Goal: Check status

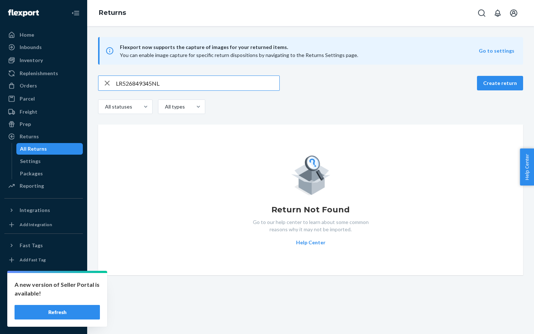
click at [170, 84] on input "LR526849345NL" at bounding box center [197, 83] width 163 height 15
click at [44, 82] on div "Orders" at bounding box center [43, 86] width 77 height 10
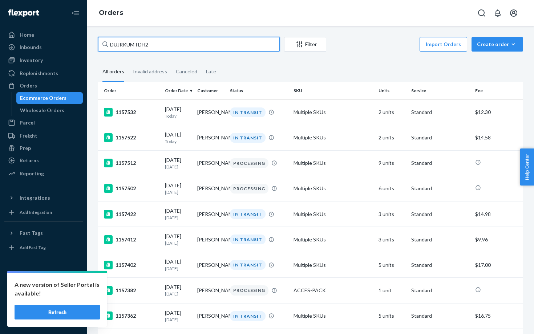
drag, startPoint x: 160, startPoint y: 44, endPoint x: 92, endPoint y: 42, distance: 68.3
click at [92, 42] on div "DUJRKUMTDH2 Filter Import Orders Create order Ecommerce order Removal order All…" at bounding box center [310, 180] width 447 height 308
paste input "PG21020703161CA"
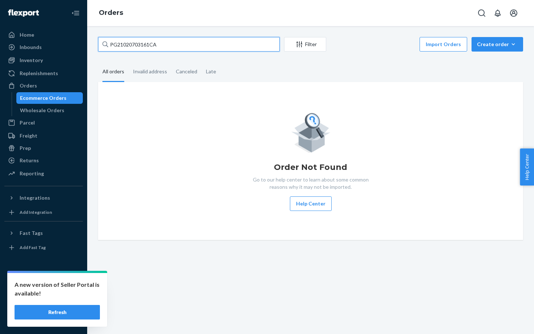
drag, startPoint x: 165, startPoint y: 46, endPoint x: 102, endPoint y: 45, distance: 62.8
click at [102, 45] on div "PG21020703161CA" at bounding box center [189, 44] width 182 height 15
paste input "1152132"
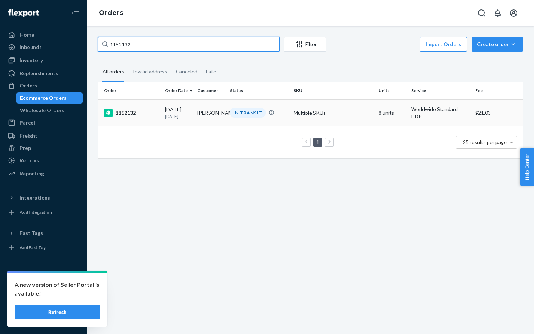
type input "1152132"
click at [150, 109] on div "1152132" at bounding box center [131, 113] width 55 height 9
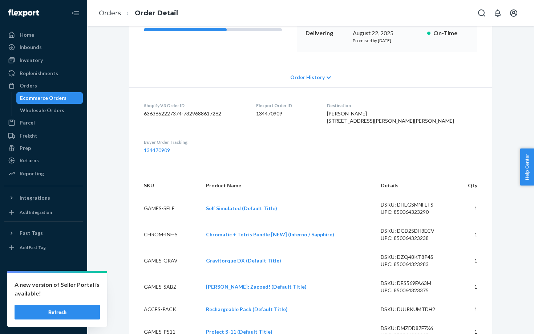
scroll to position [72, 0]
